Goal: Navigation & Orientation: Find specific page/section

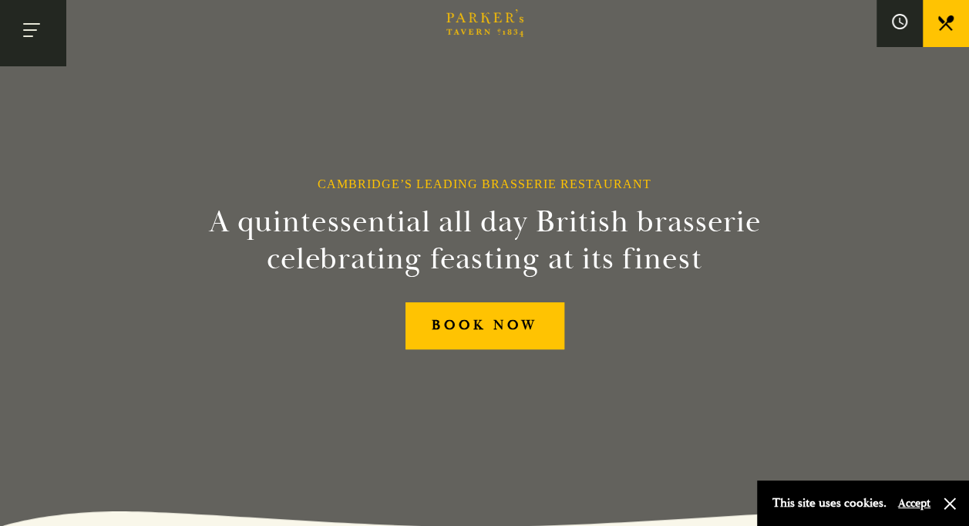
click at [41, 25] on button "Toggle navigation" at bounding box center [33, 33] width 66 height 66
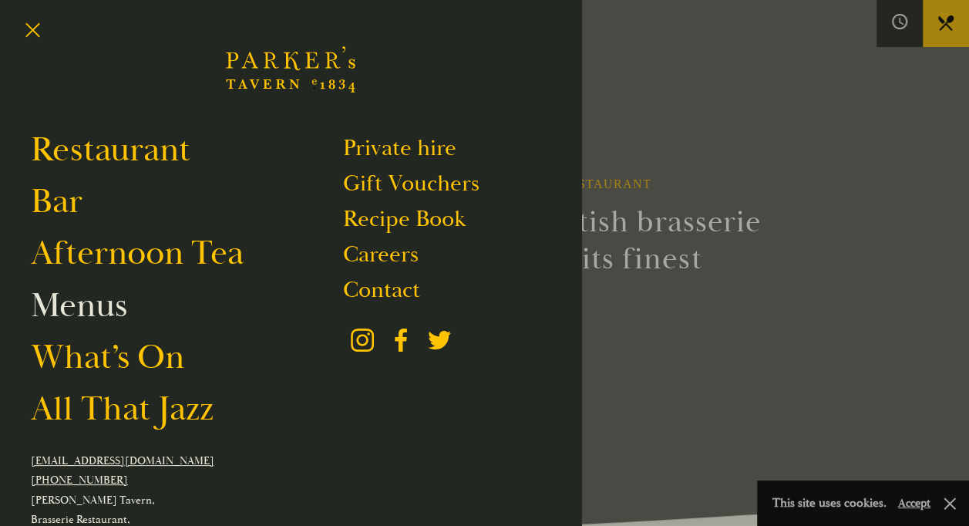
click at [102, 307] on link "Menus" at bounding box center [79, 305] width 96 height 43
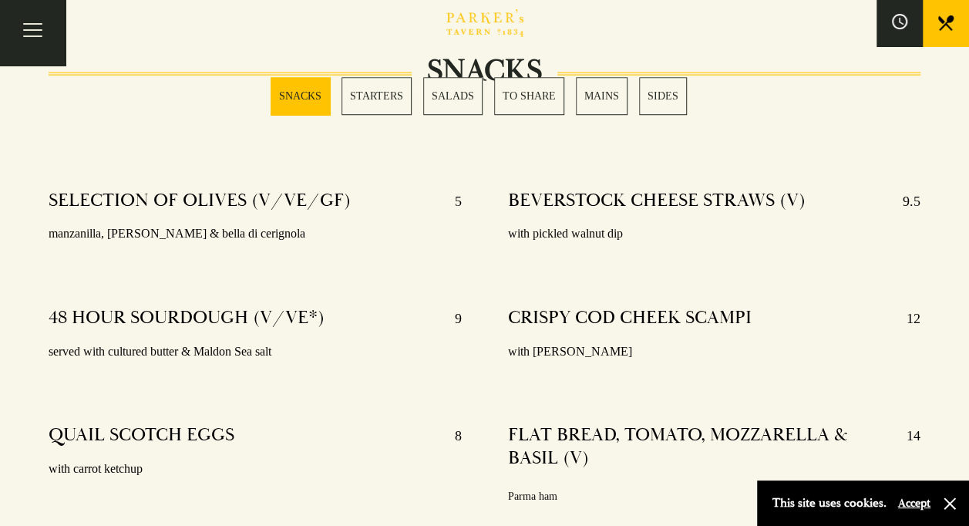
scroll to position [538, 0]
click at [367, 238] on p "manzanilla, kalamata & bella di cerignola" at bounding box center [255, 233] width 413 height 22
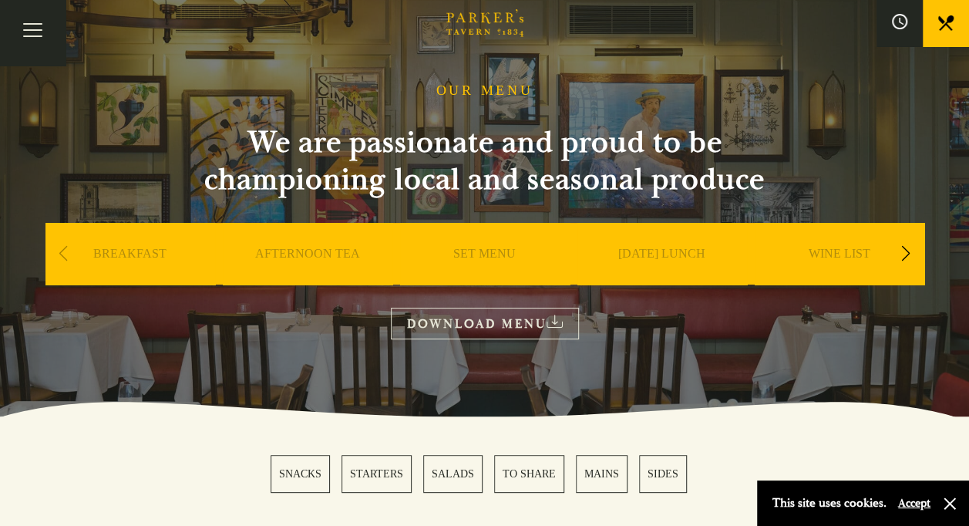
scroll to position [66, 0]
